Goal: Check status: Check status

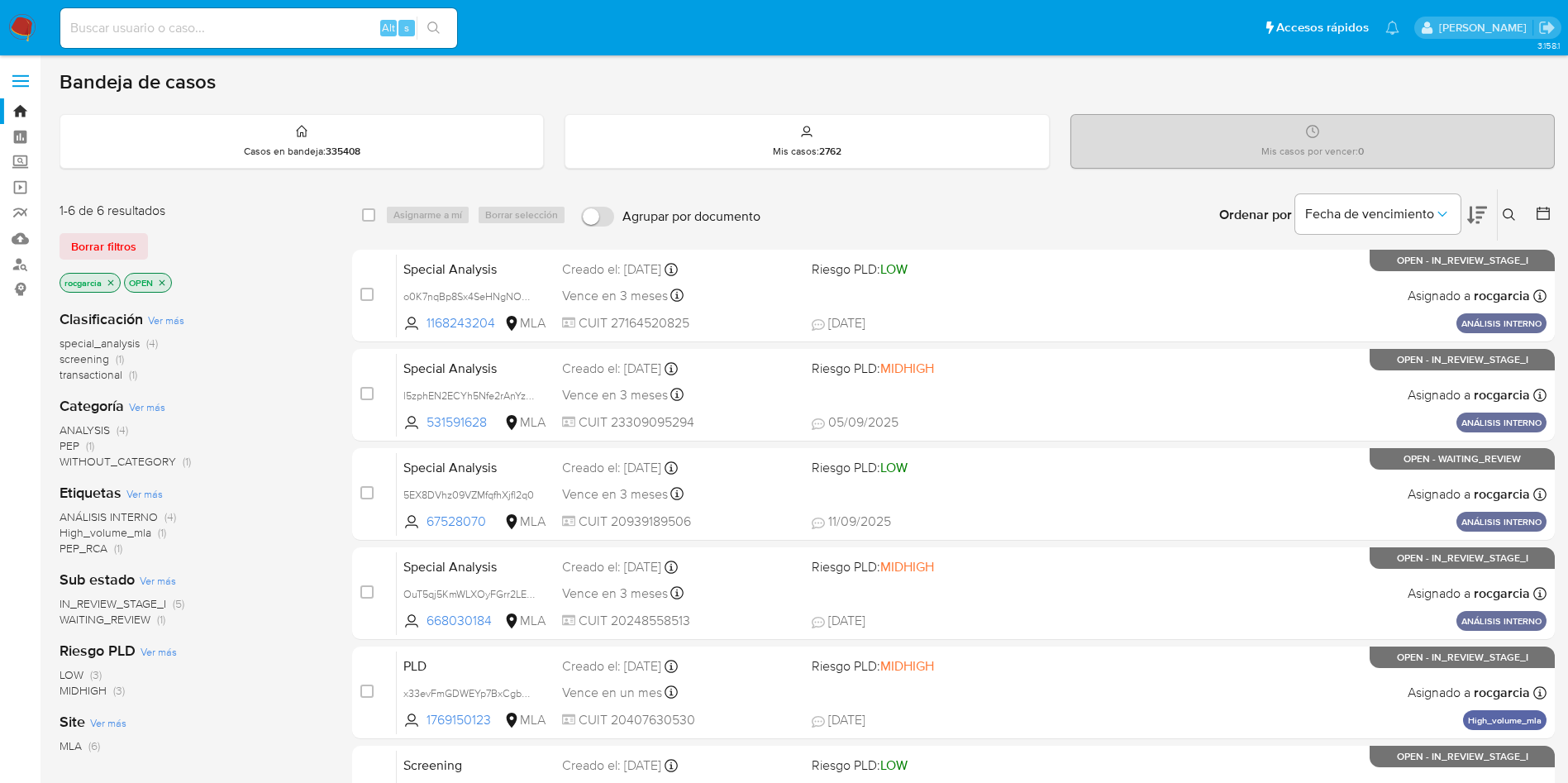
scroll to position [124, 0]
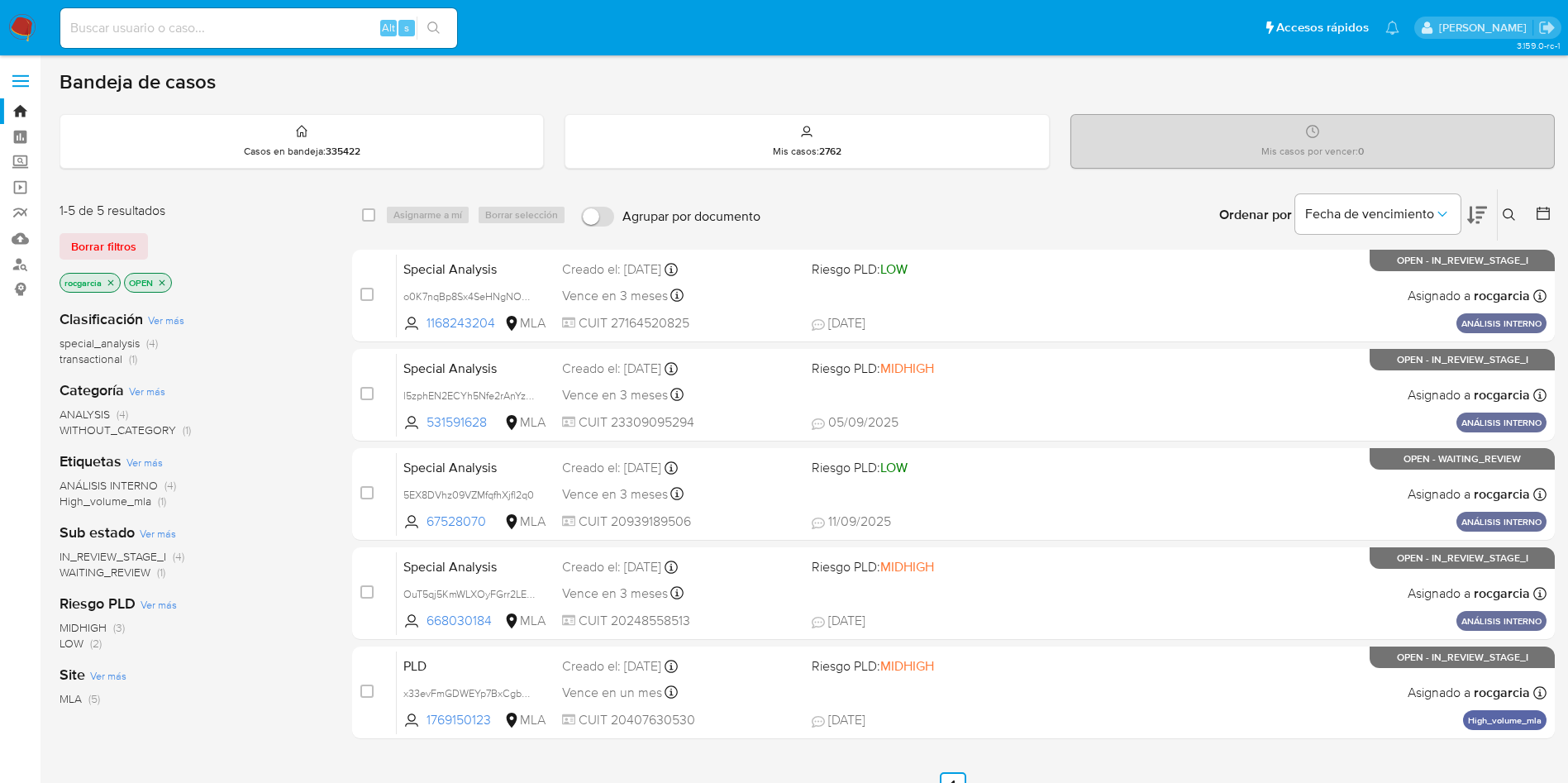
click at [160, 281] on icon "close-filter" at bounding box center [162, 283] width 10 height 10
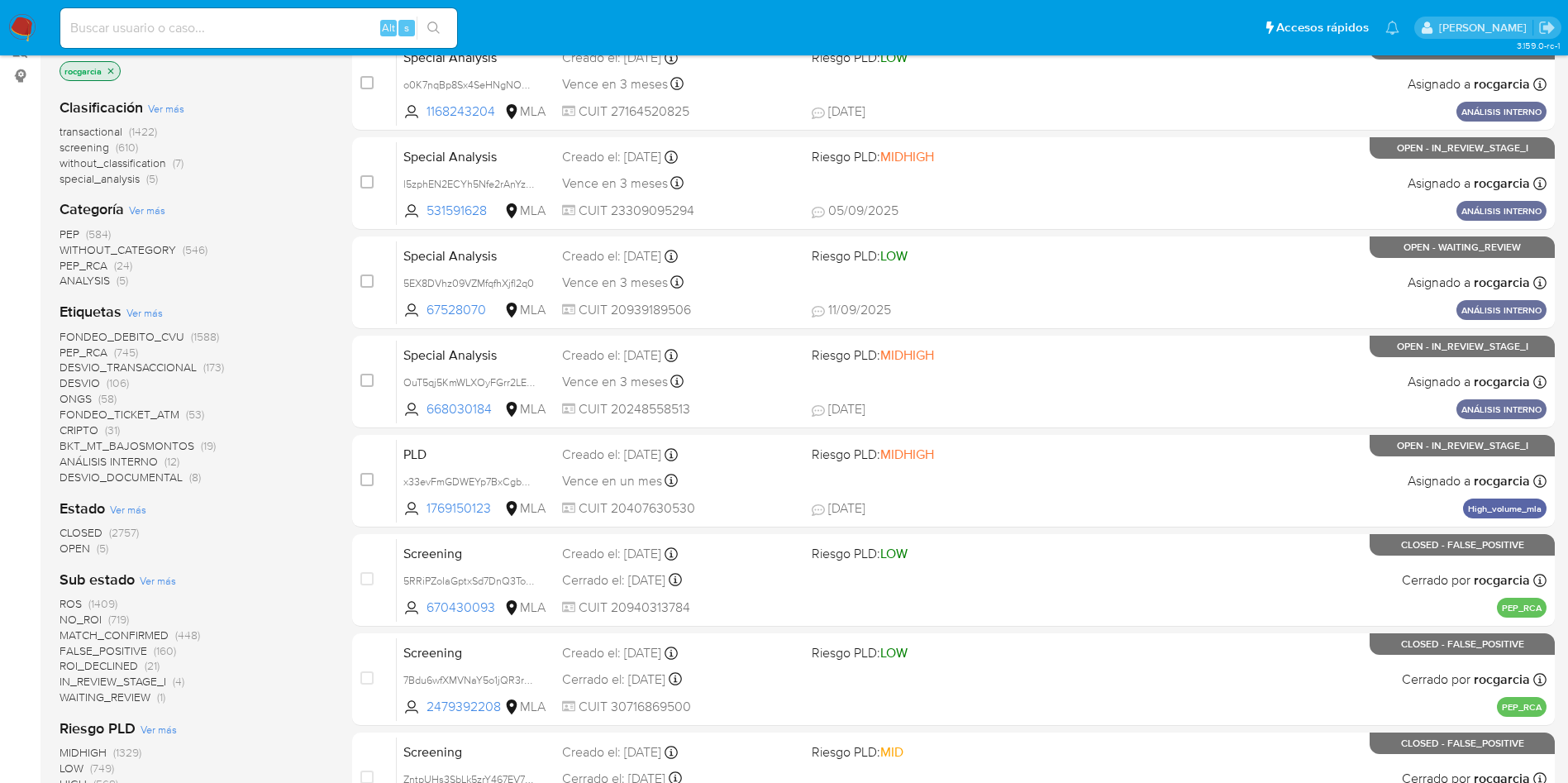
scroll to position [248, 0]
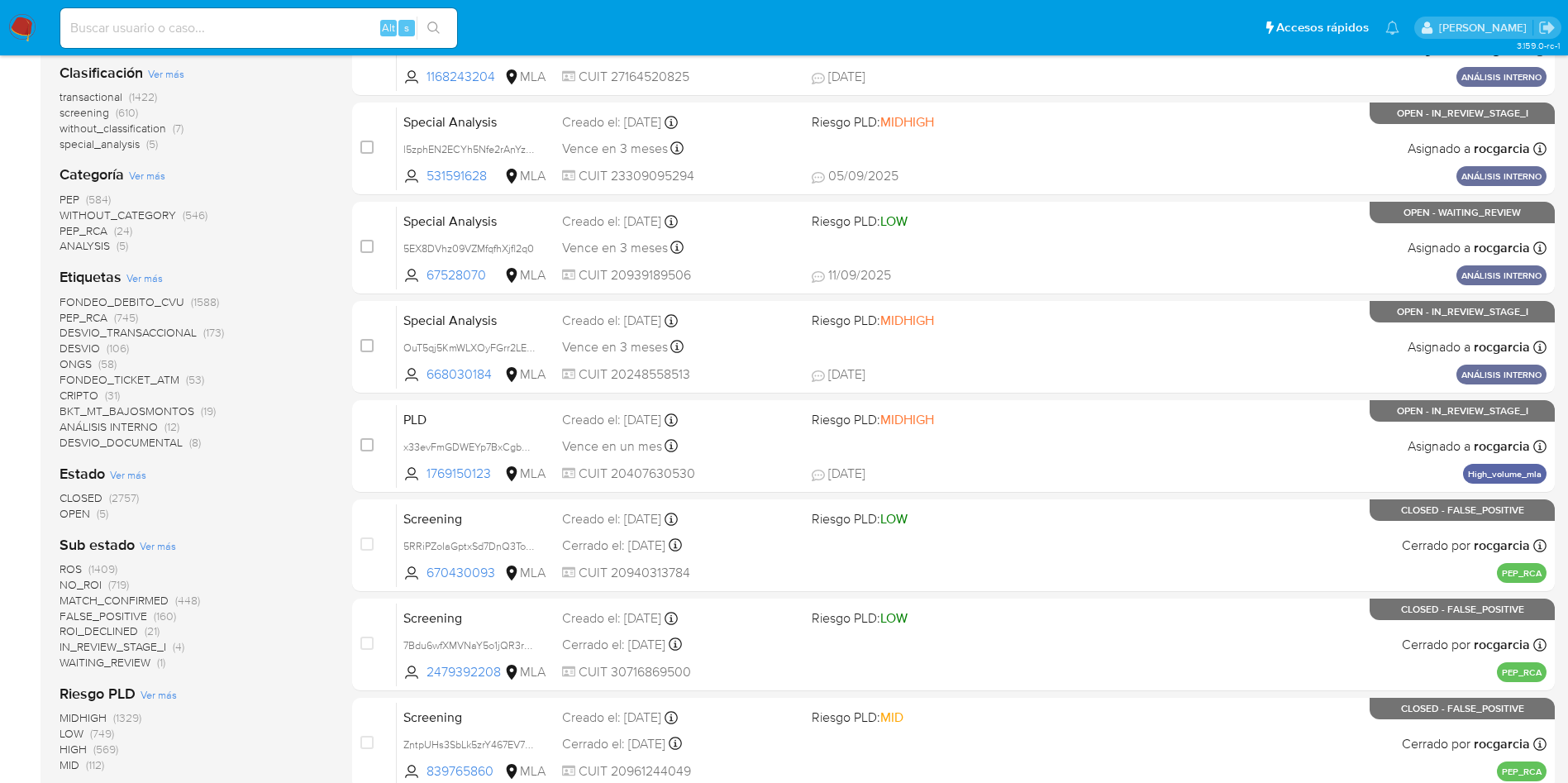
click at [134, 665] on span "WAITING_REVIEW" at bounding box center [105, 661] width 91 height 17
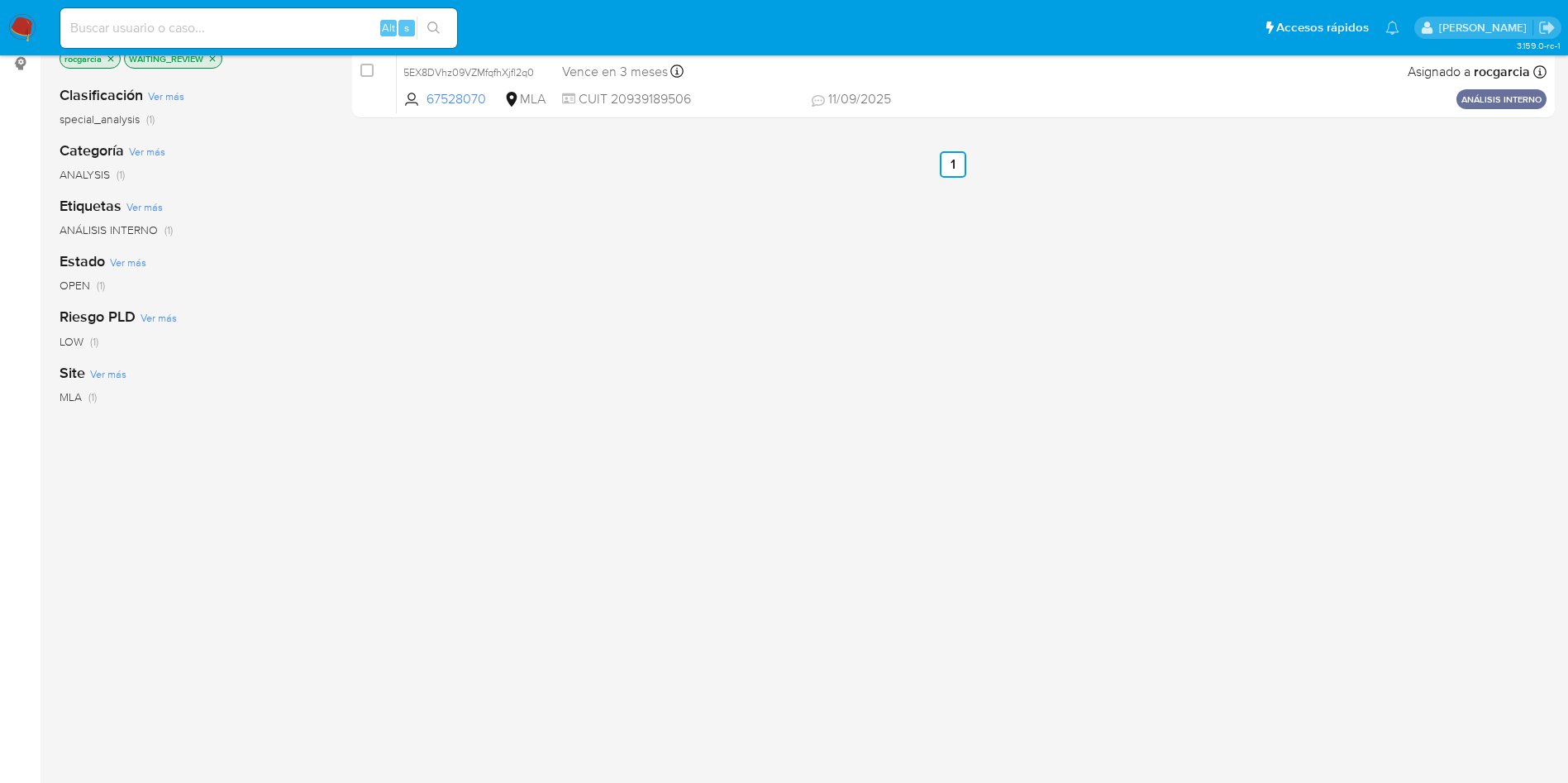
scroll to position [226, 0]
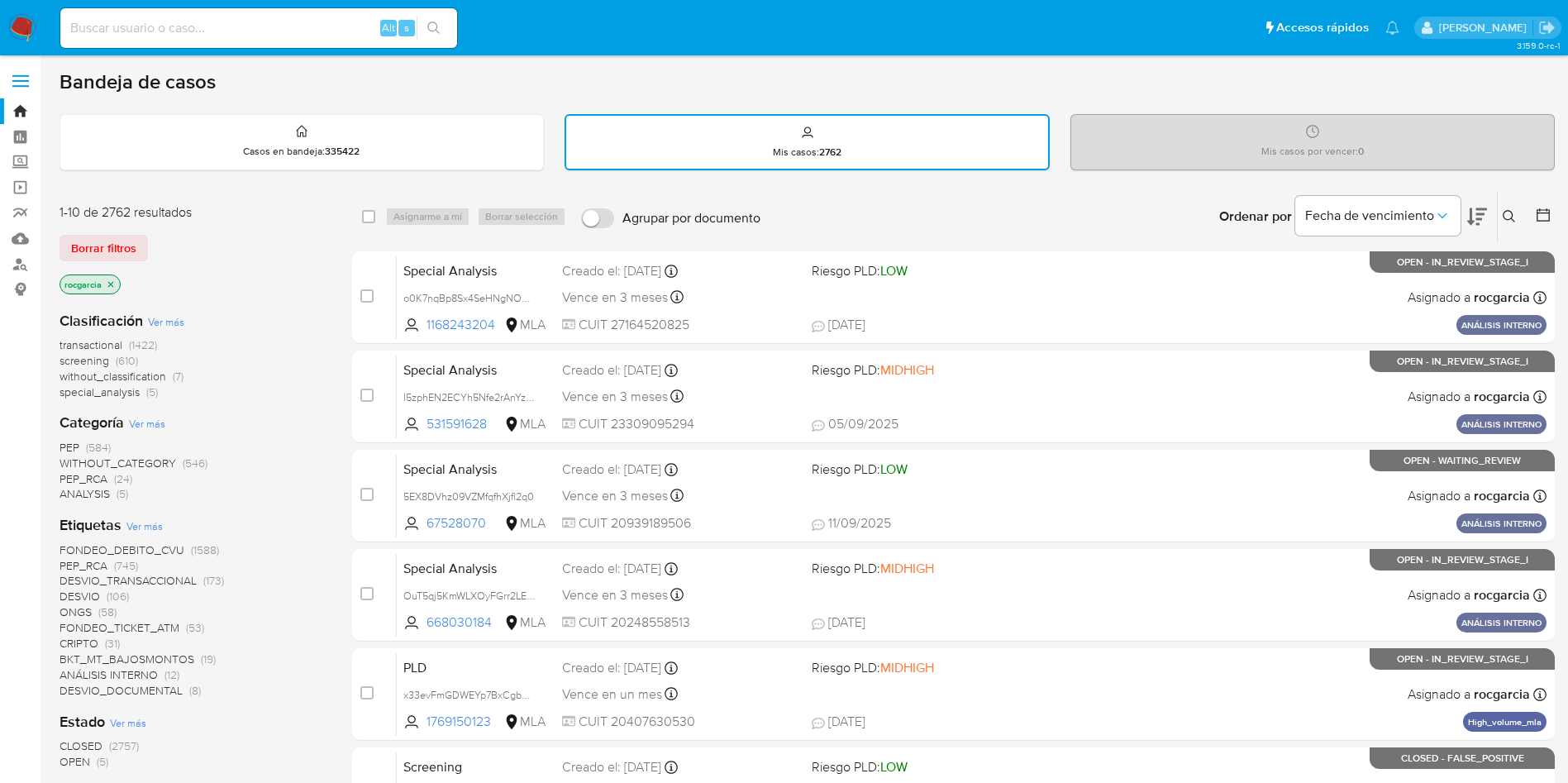
click at [14, 30] on img at bounding box center [22, 28] width 28 height 28
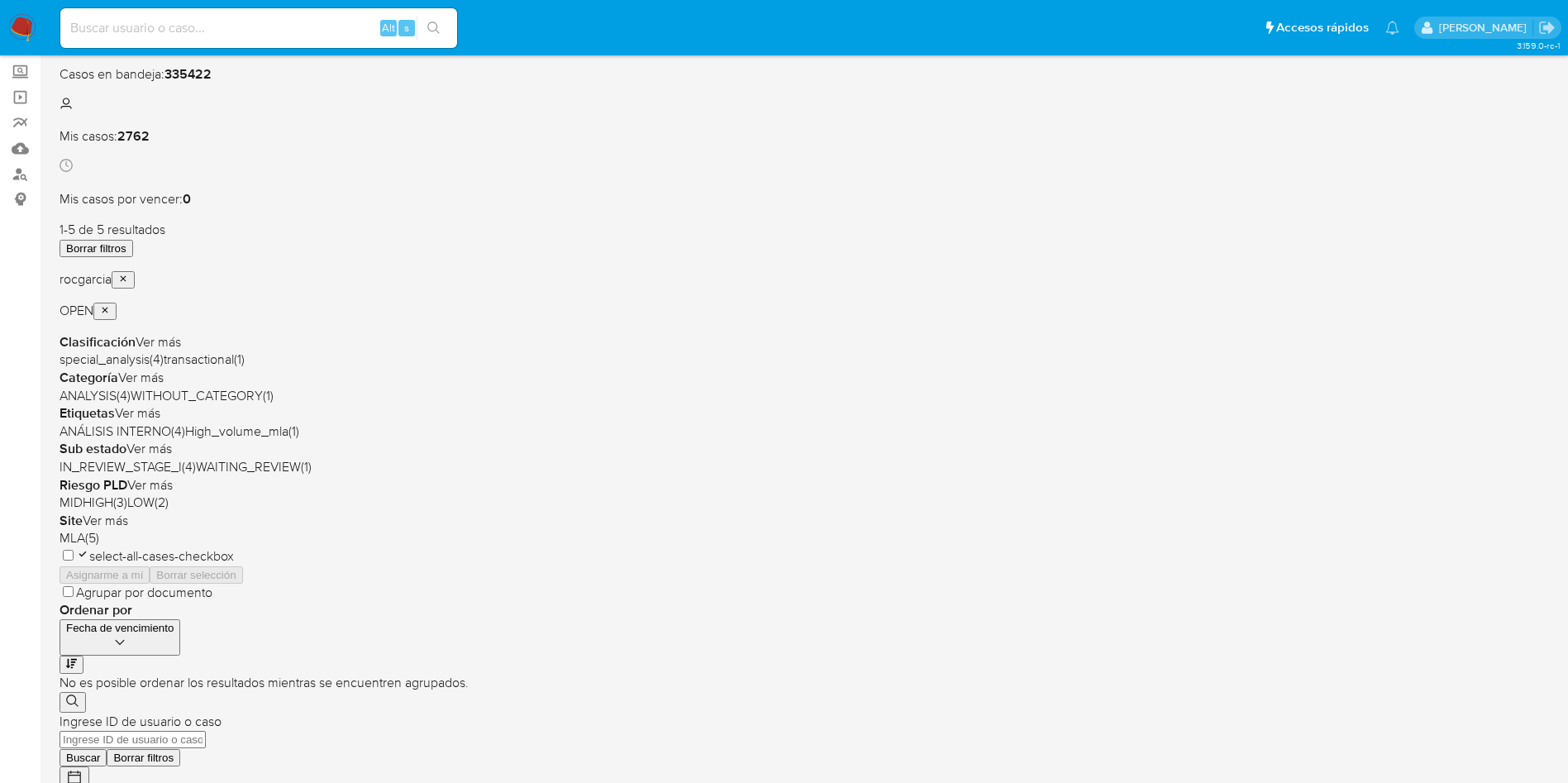
scroll to position [124, 0]
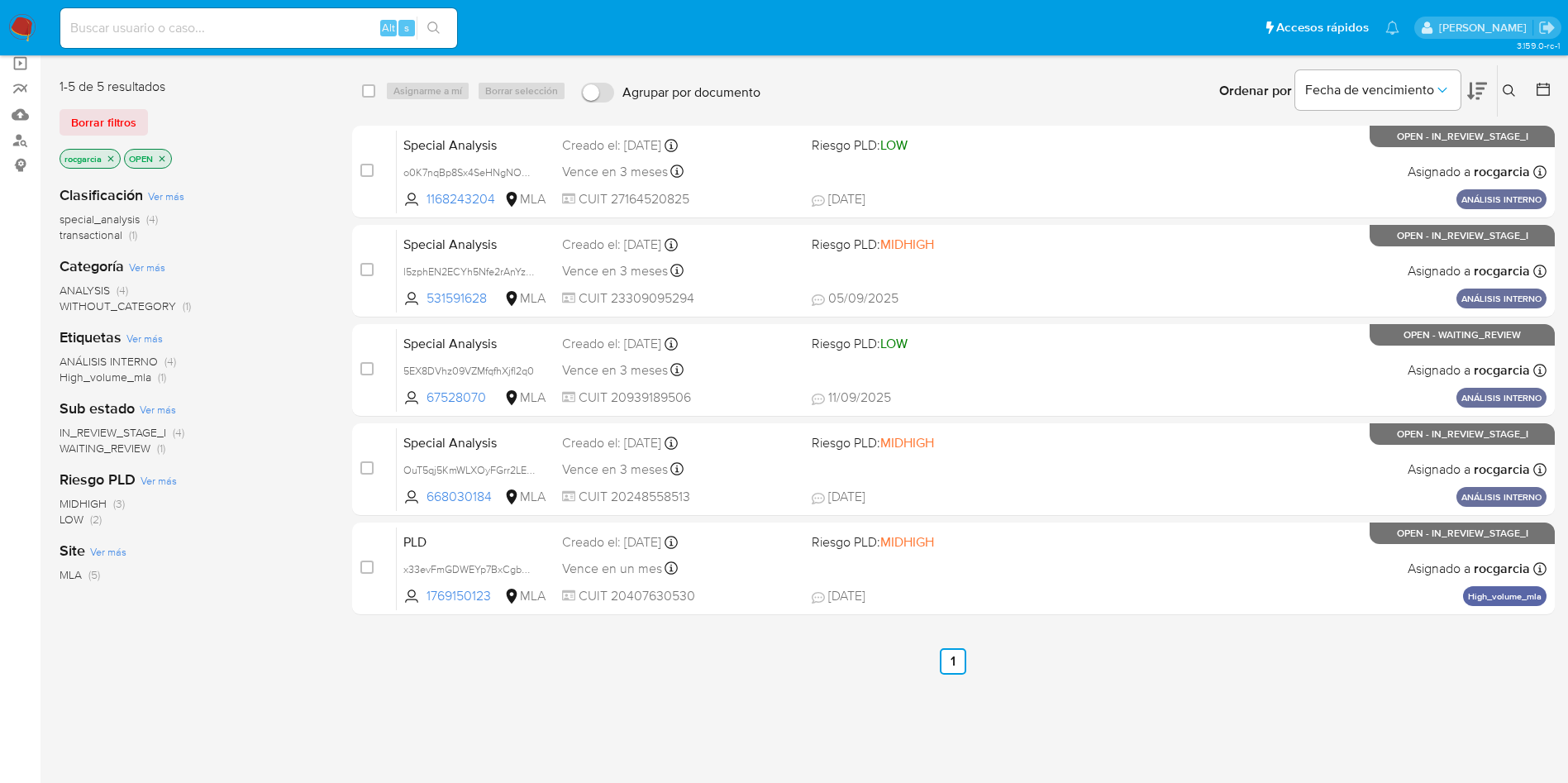
click at [1516, 81] on button at bounding box center [1511, 90] width 28 height 20
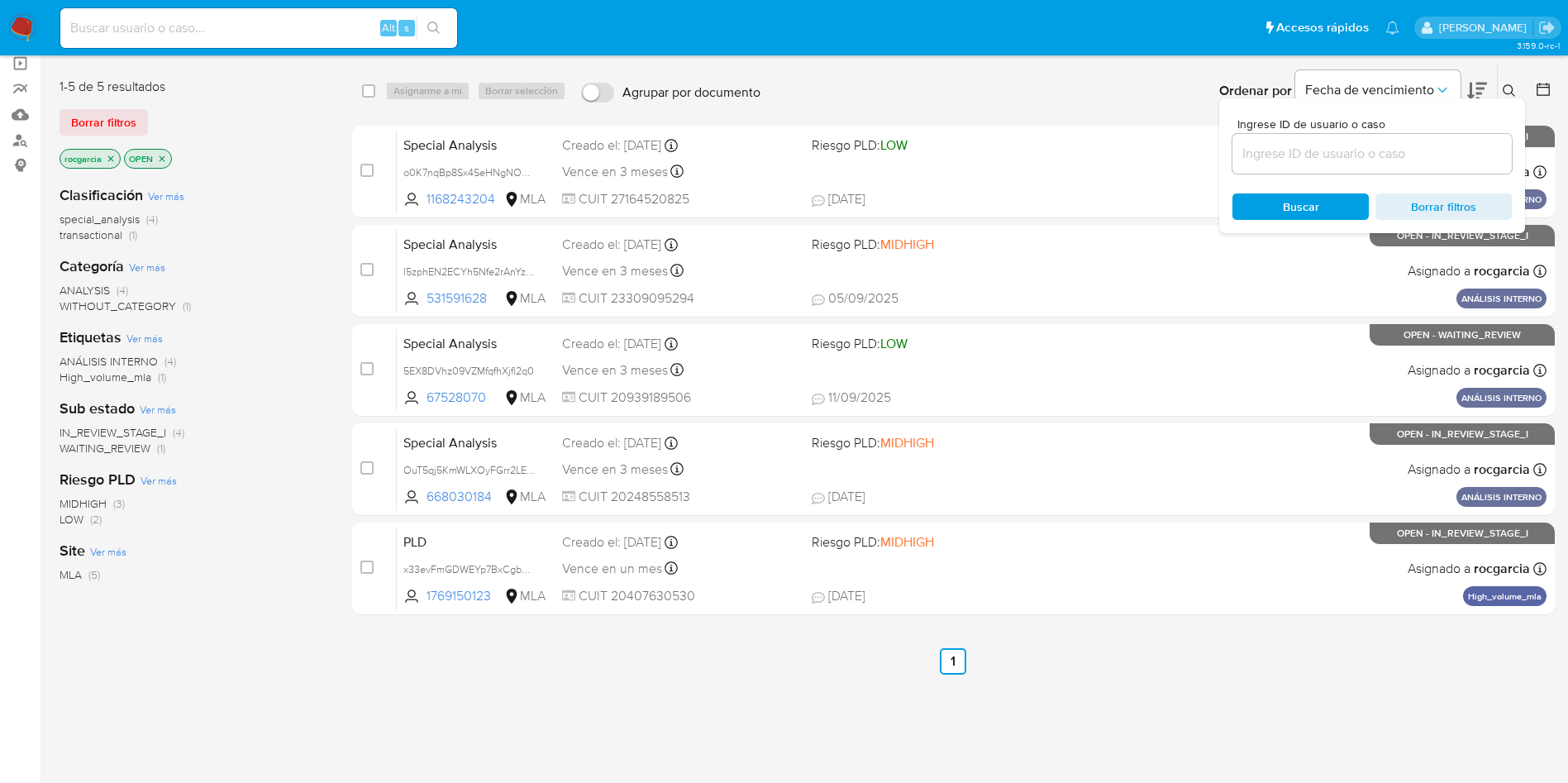
click at [1356, 153] on input at bounding box center [1372, 154] width 279 height 22
type input "548725556"
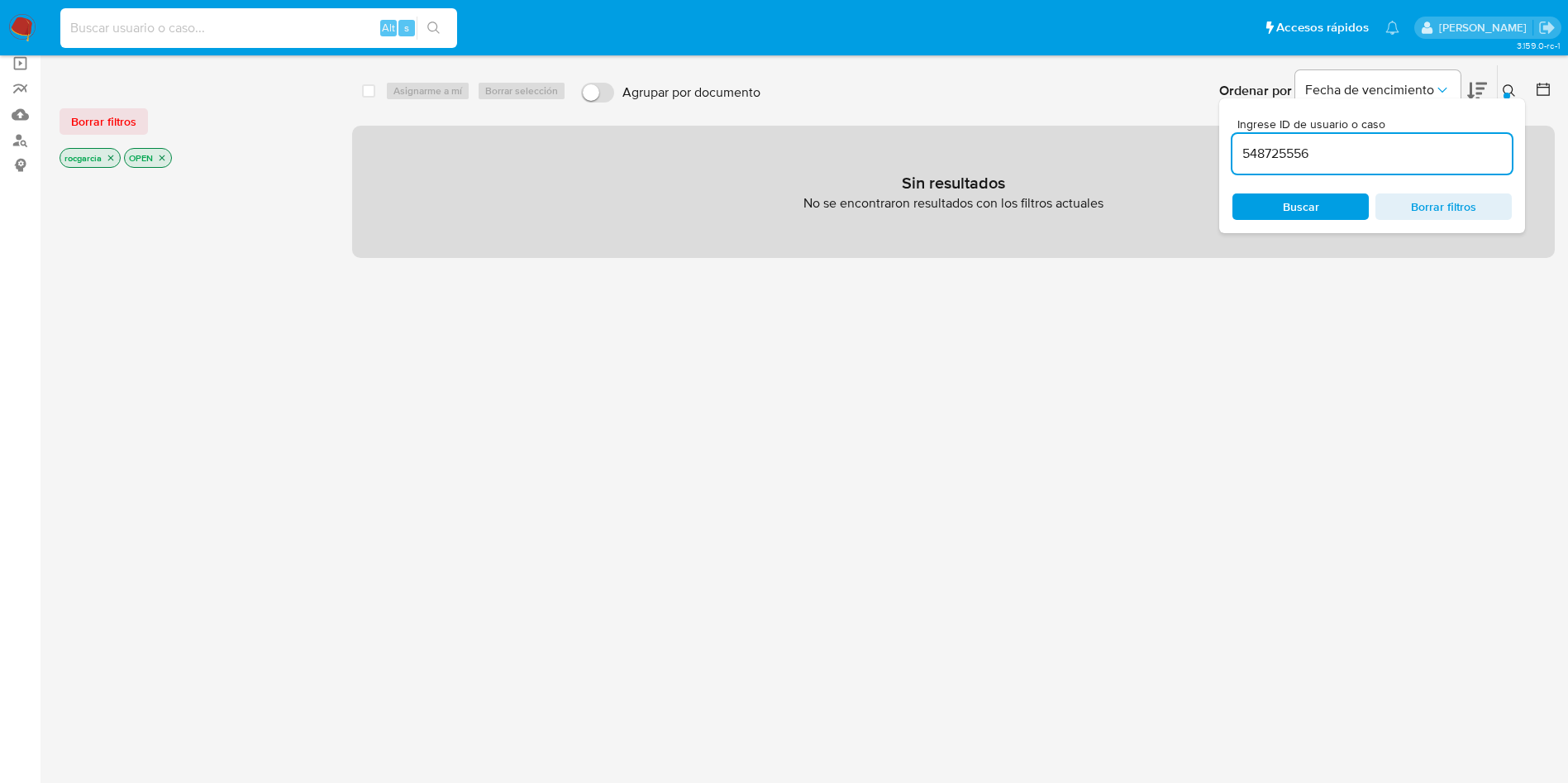
click at [190, 32] on input at bounding box center [258, 28] width 397 height 22
paste input "548725556"
type input "548725556"
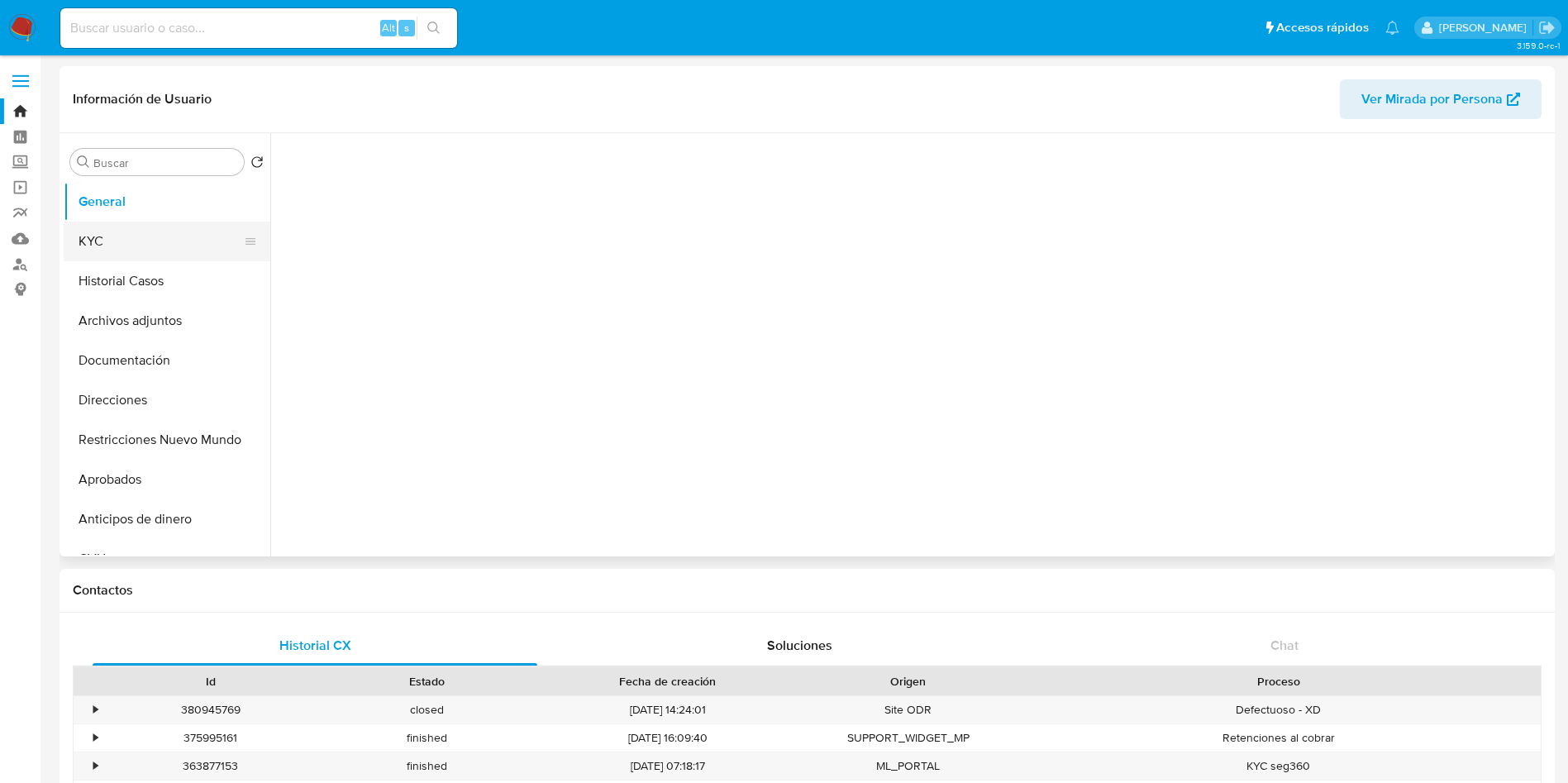
select select "10"
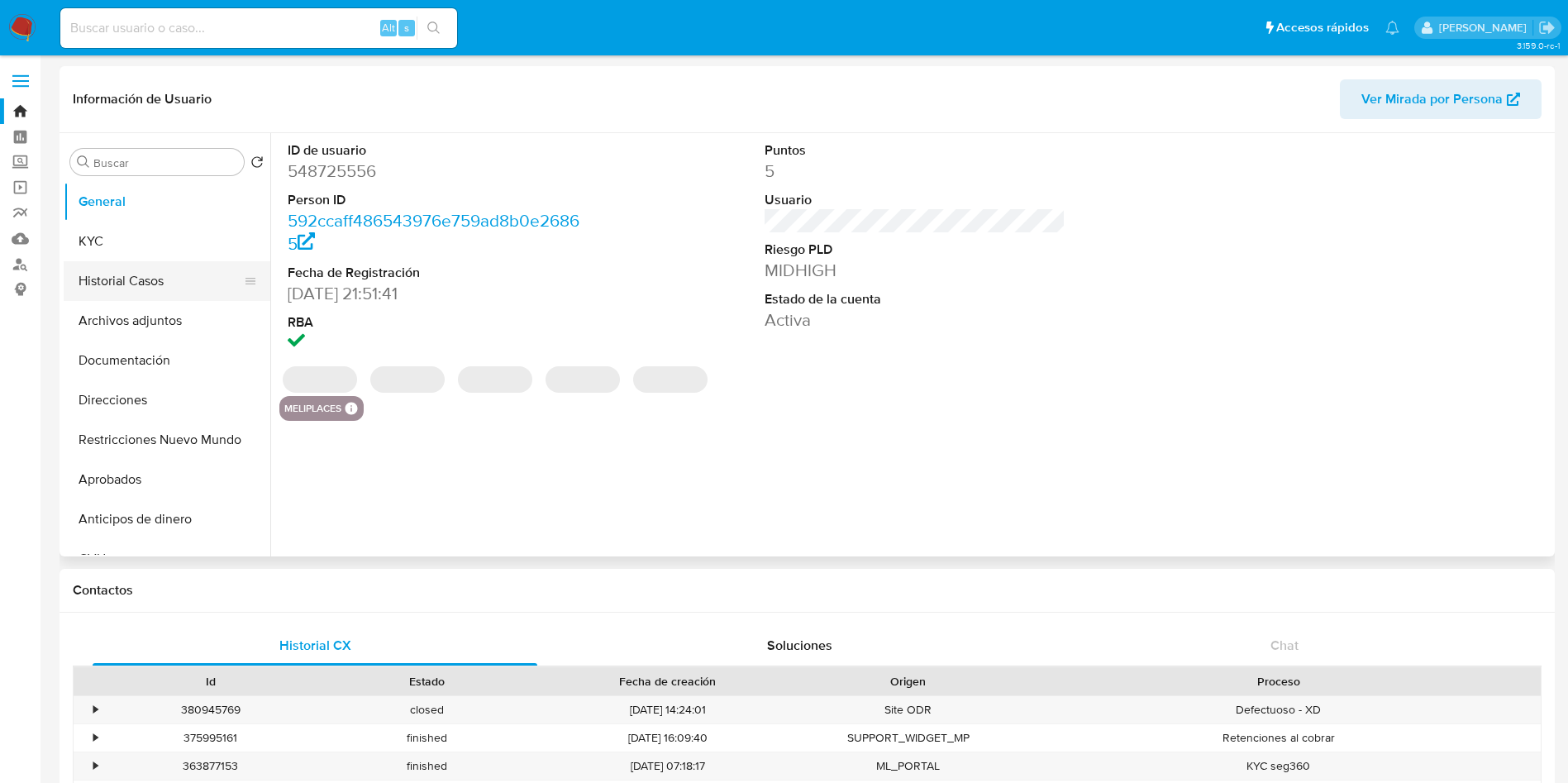
click at [139, 280] on button "Historial Casos" at bounding box center [160, 281] width 194 height 39
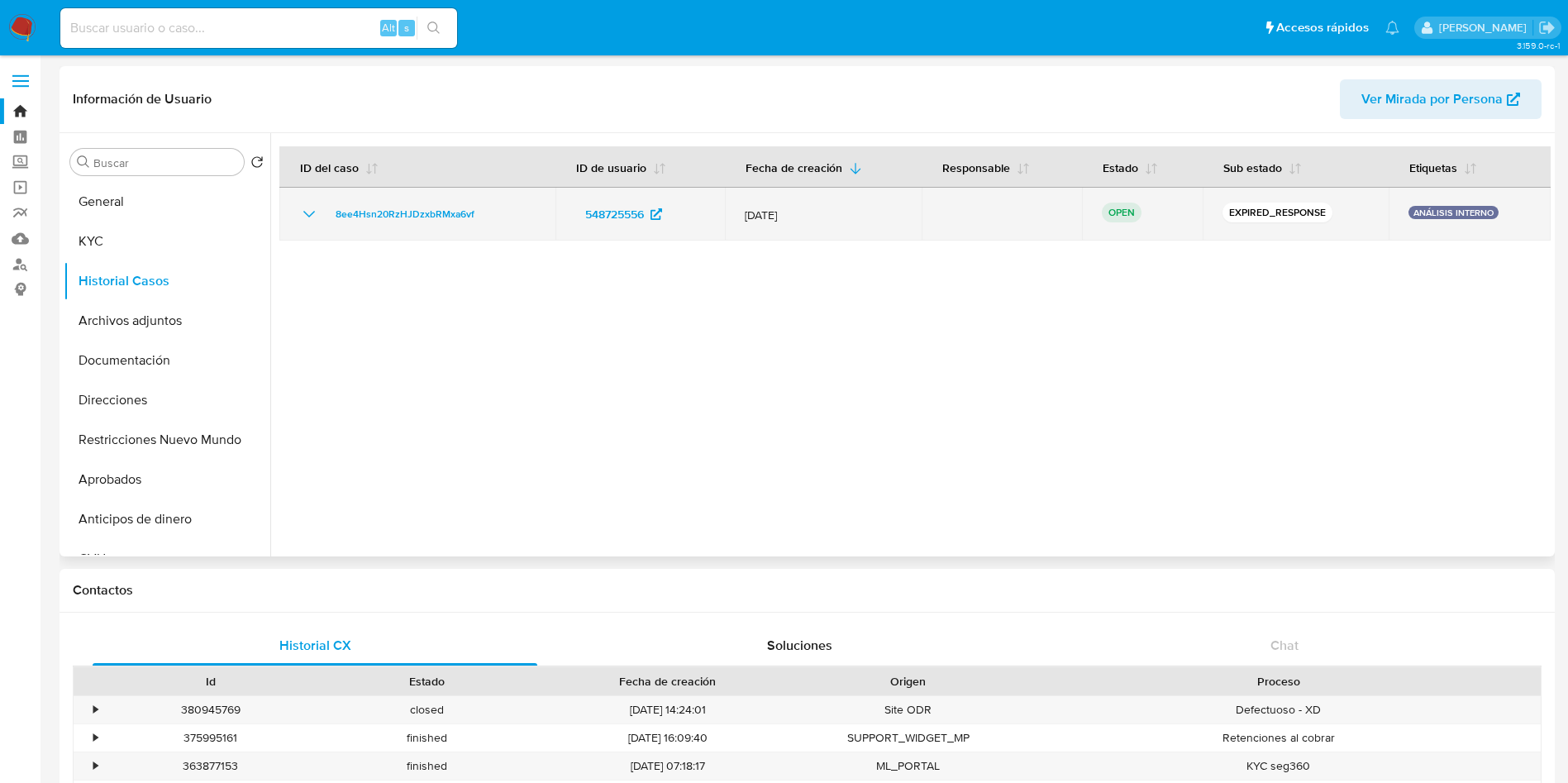
click at [301, 209] on icon "Mostrar/Ocultar" at bounding box center [309, 214] width 20 height 20
click at [406, 207] on span "8ee4Hsn20RzHJDzxbRMxa6vf" at bounding box center [405, 214] width 139 height 20
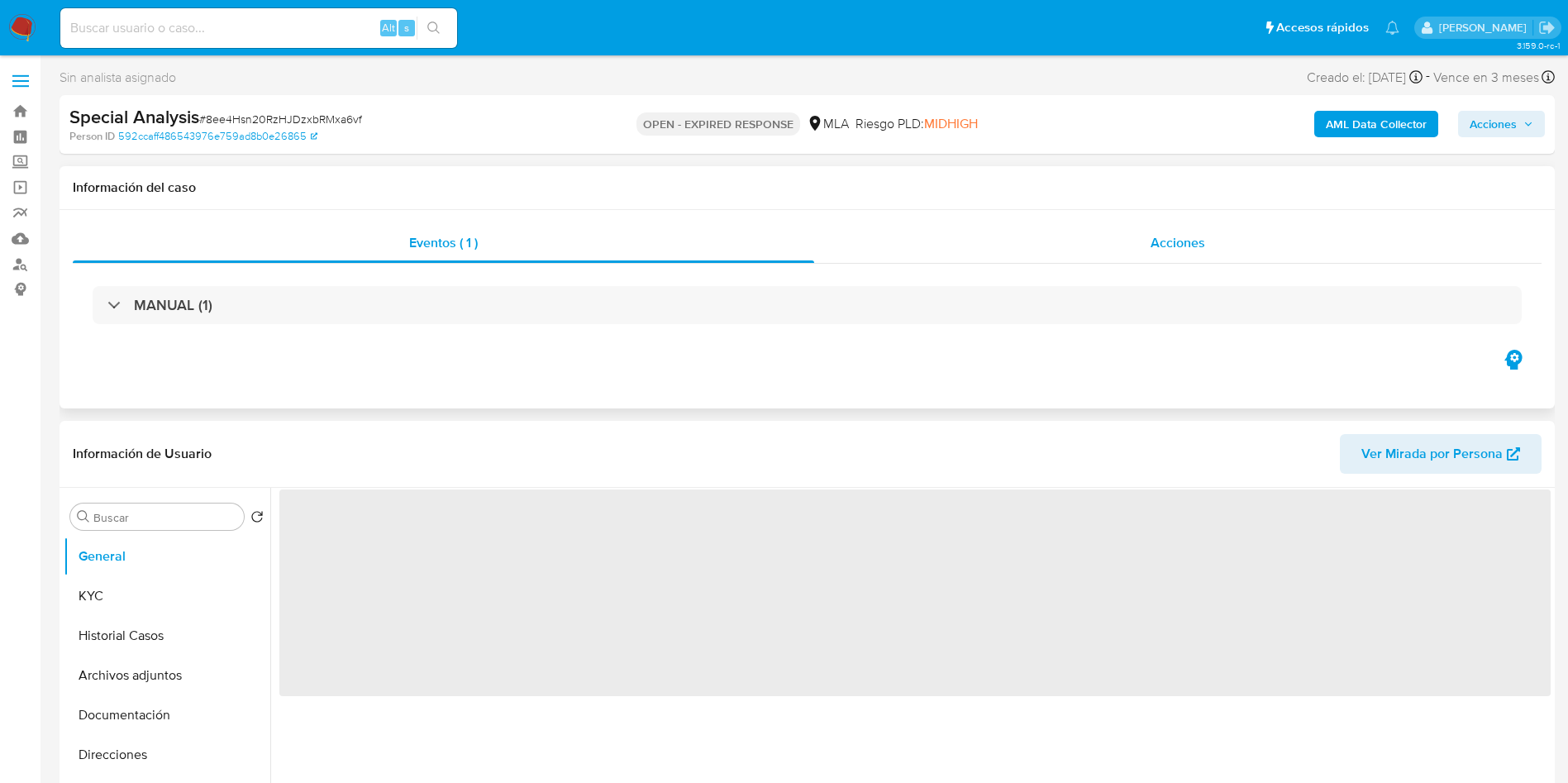
select select "10"
click at [1165, 255] on div "Acciones" at bounding box center [1178, 243] width 727 height 39
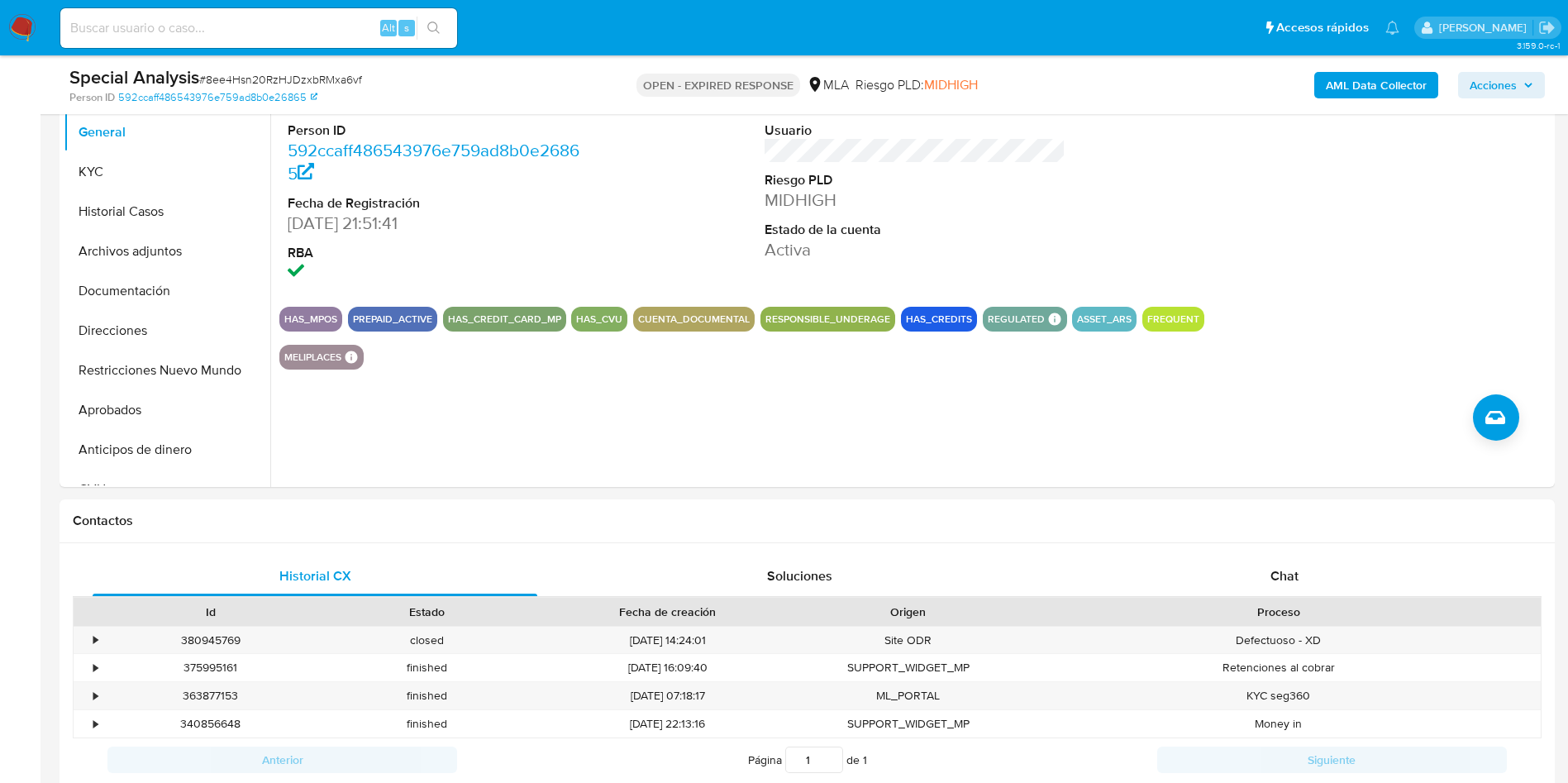
scroll to position [372, 0]
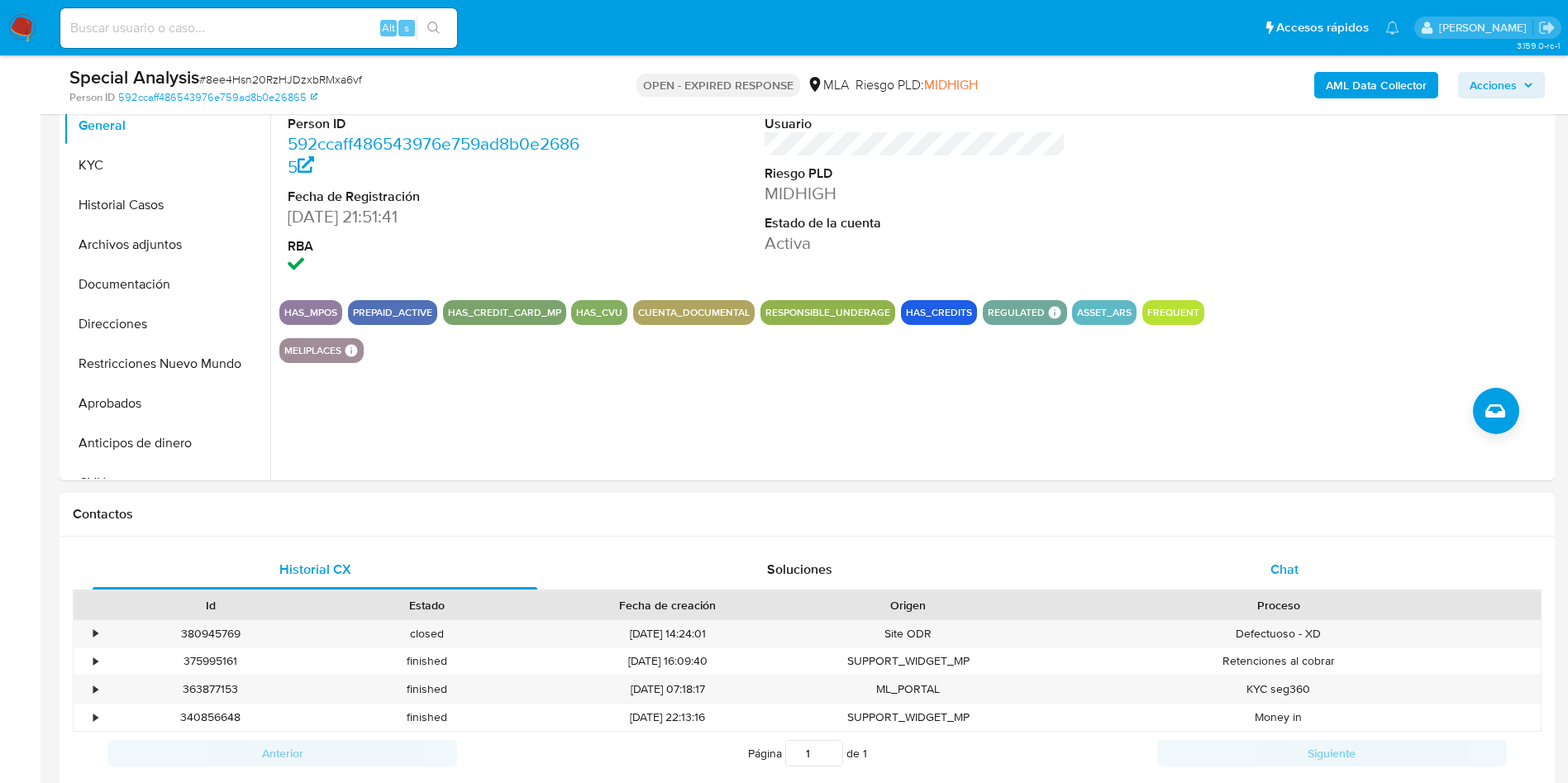
click at [1291, 577] on span "Chat" at bounding box center [1284, 568] width 28 height 19
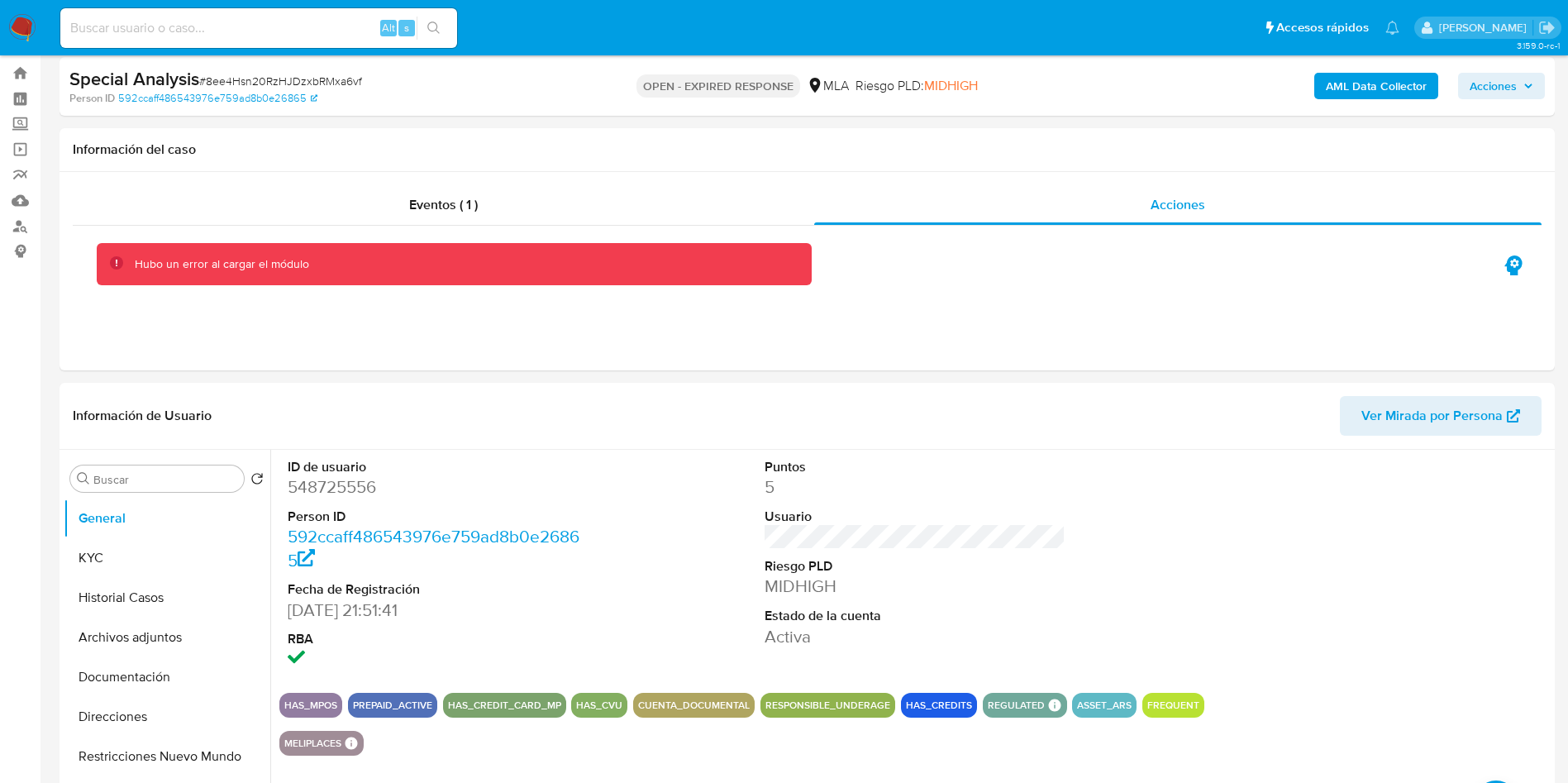
scroll to position [0, 0]
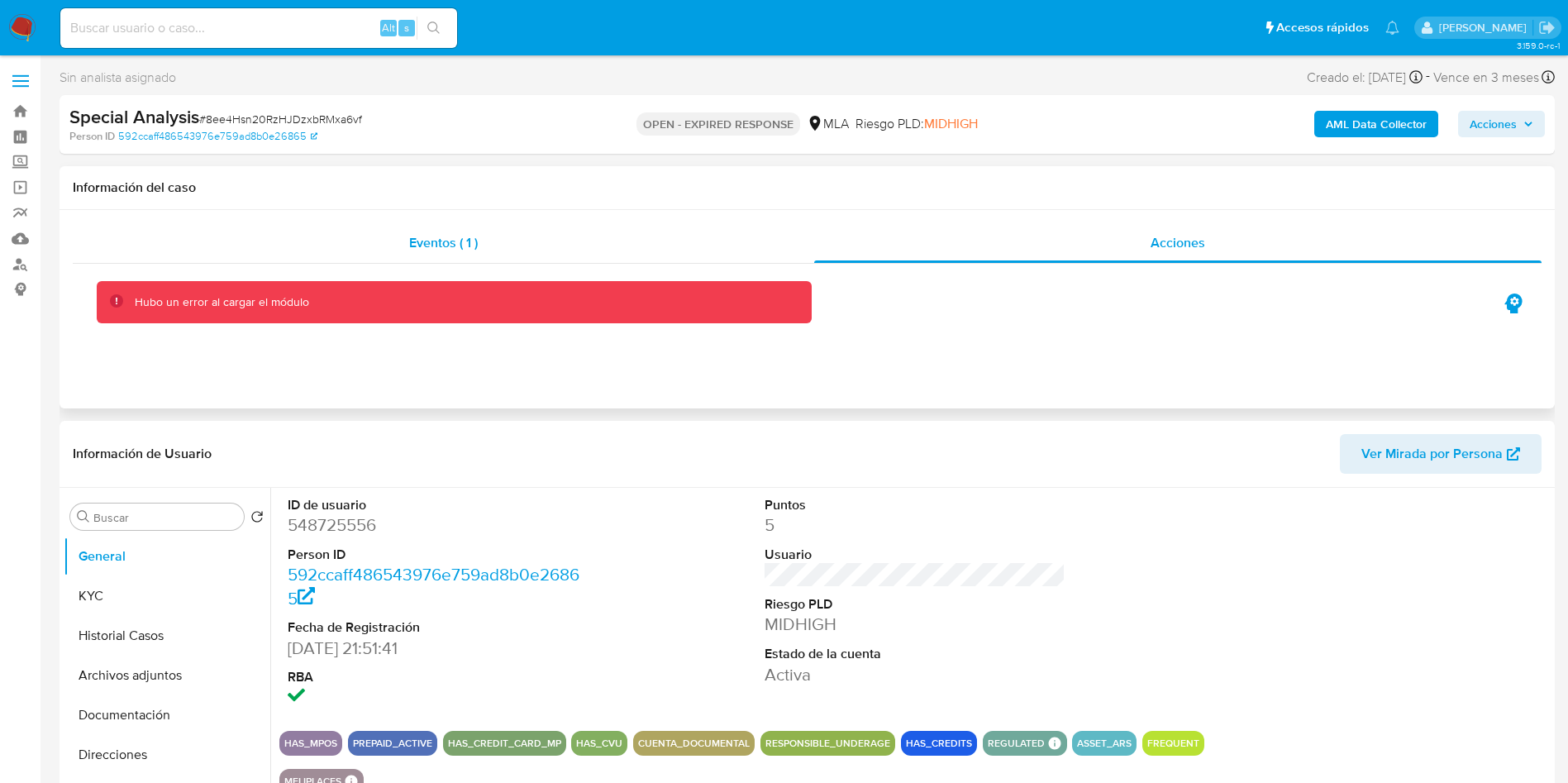
click at [527, 247] on div "Eventos ( 1 )" at bounding box center [443, 243] width 742 height 39
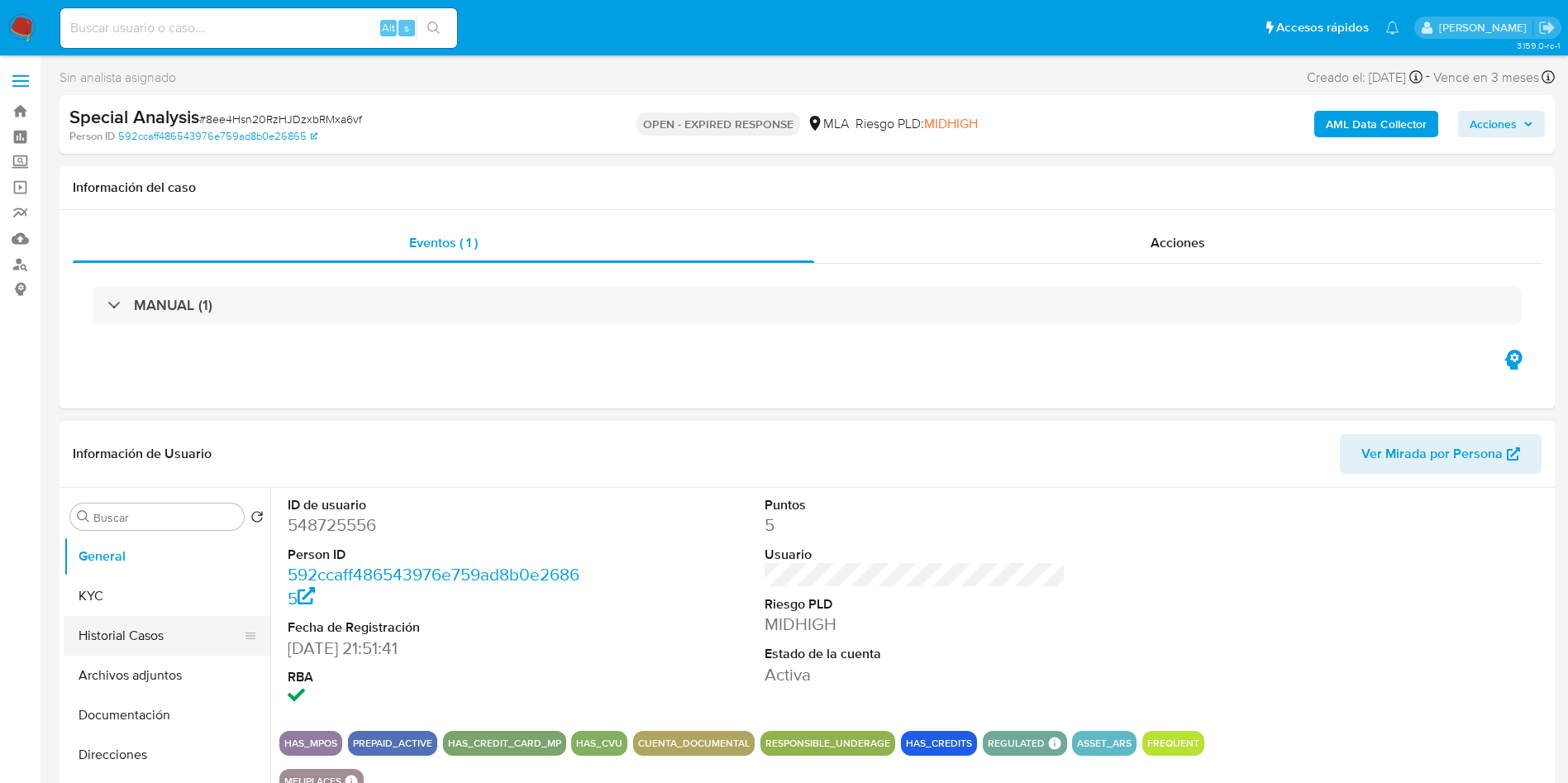
click at [167, 629] on button "Historial Casos" at bounding box center [160, 636] width 194 height 39
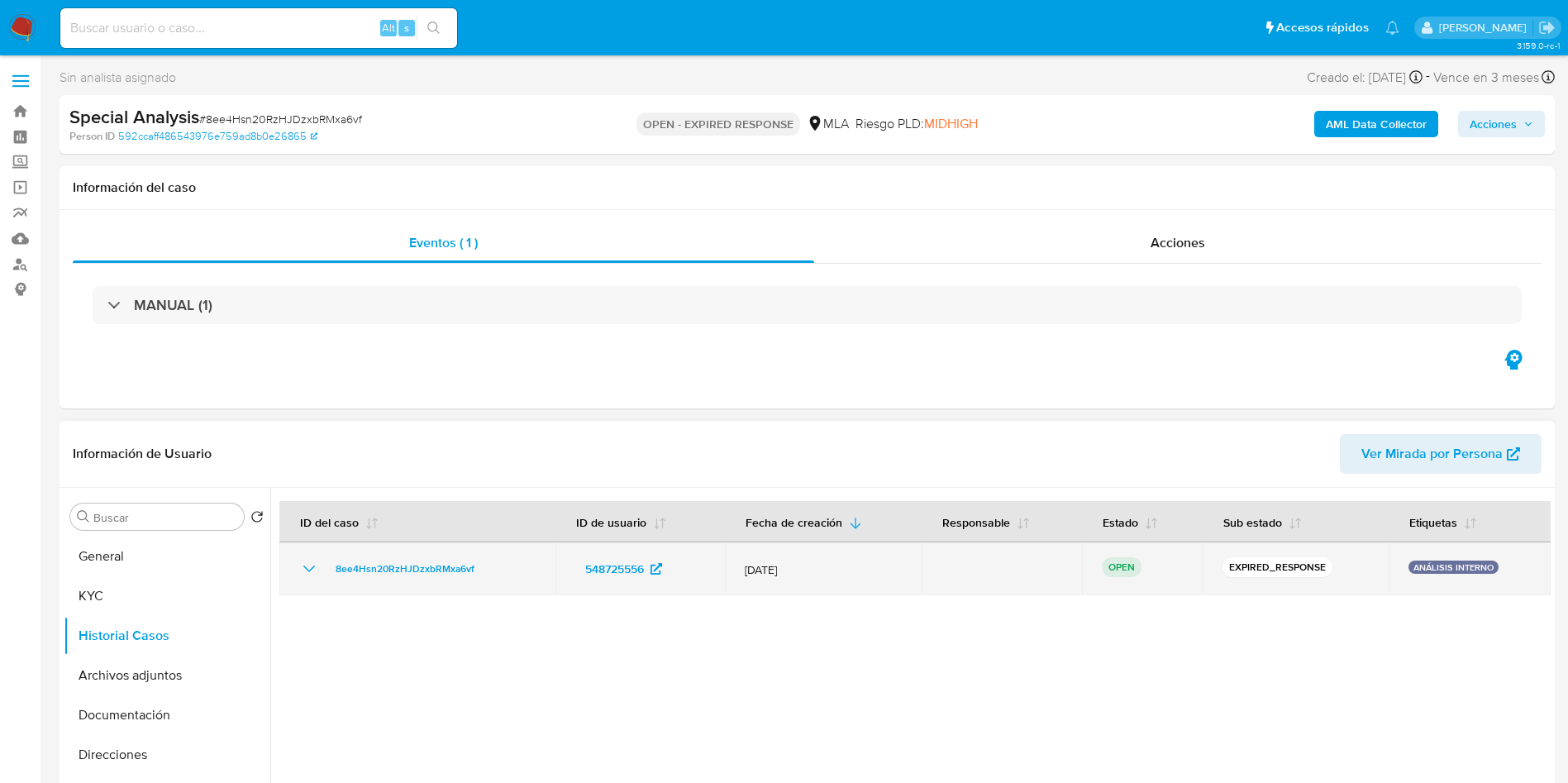
click at [308, 569] on icon "Mostrar/Ocultar" at bounding box center [309, 569] width 20 height 20
